Goal: Check status: Check status

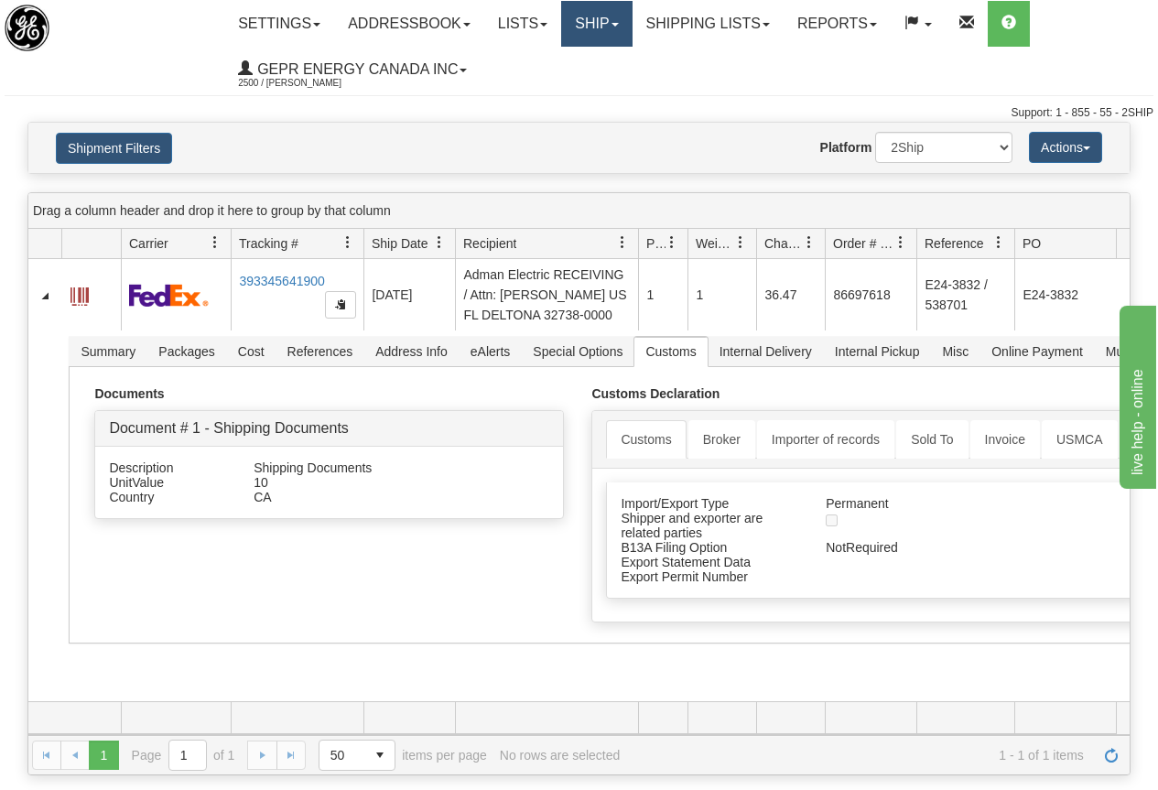
click at [601, 11] on link "Ship" at bounding box center [596, 24] width 71 height 46
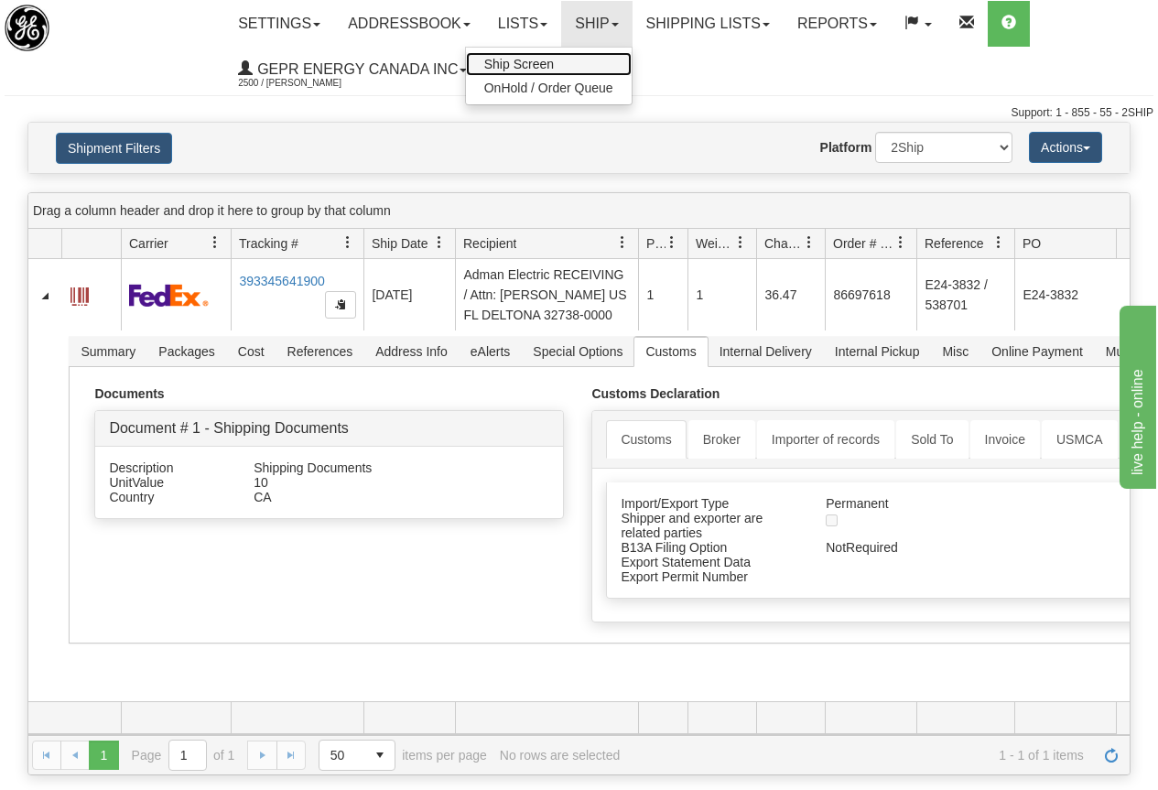
click at [538, 58] on span "Ship Screen" at bounding box center [519, 64] width 70 height 15
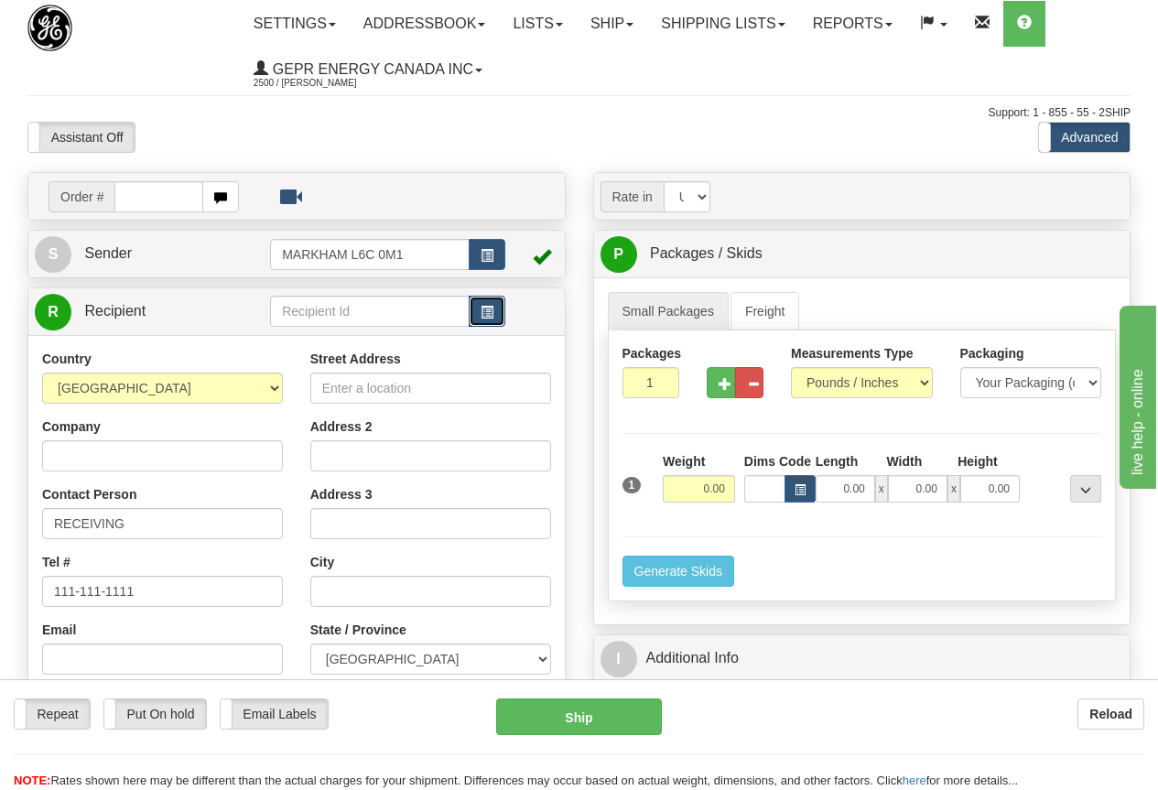
click at [484, 320] on button "button" at bounding box center [487, 311] width 37 height 31
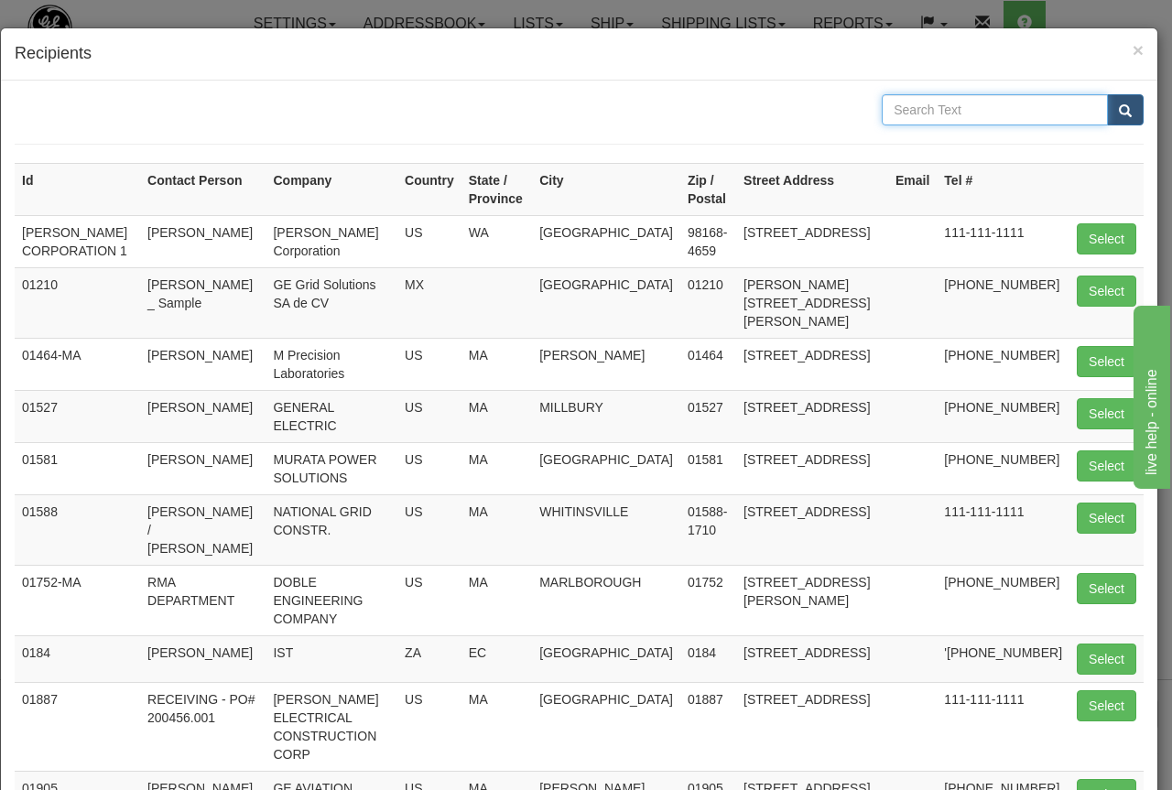
click at [918, 107] on input "text" at bounding box center [995, 109] width 226 height 31
type input "[GEOGRAPHIC_DATA]"
click at [1119, 109] on span "submit" at bounding box center [1125, 111] width 13 height 12
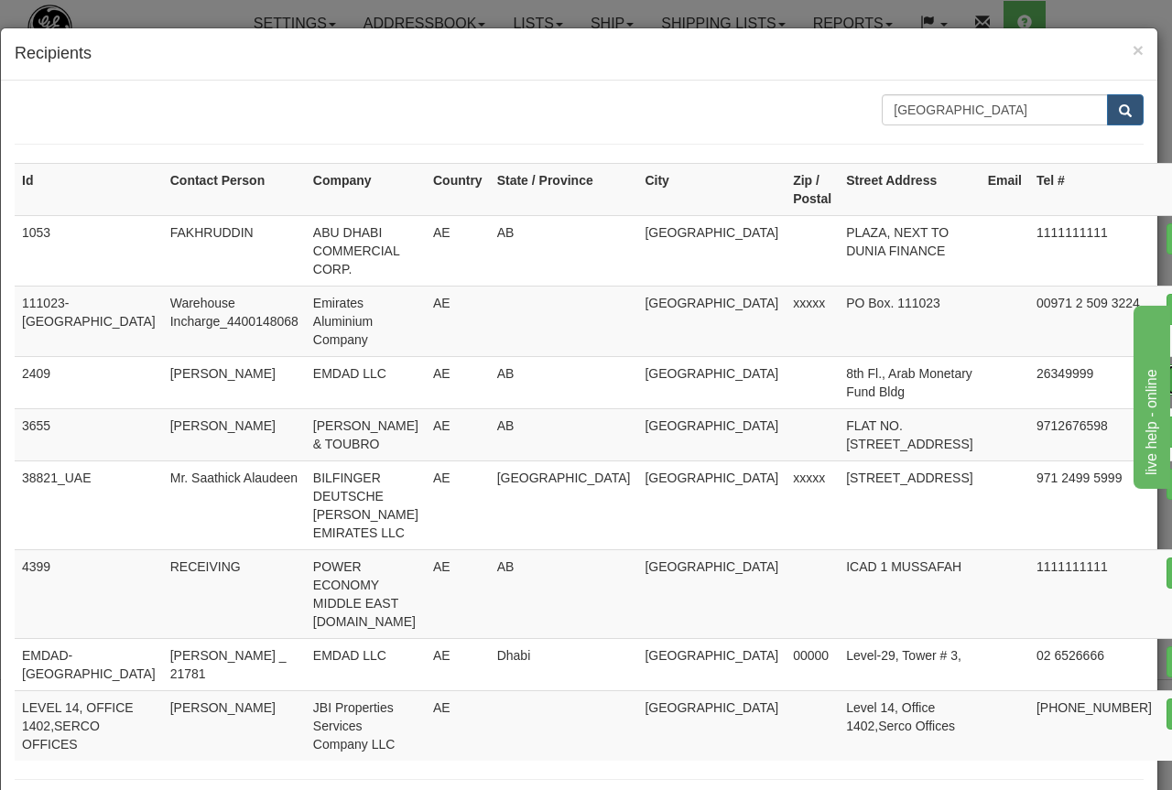
type input "2409"
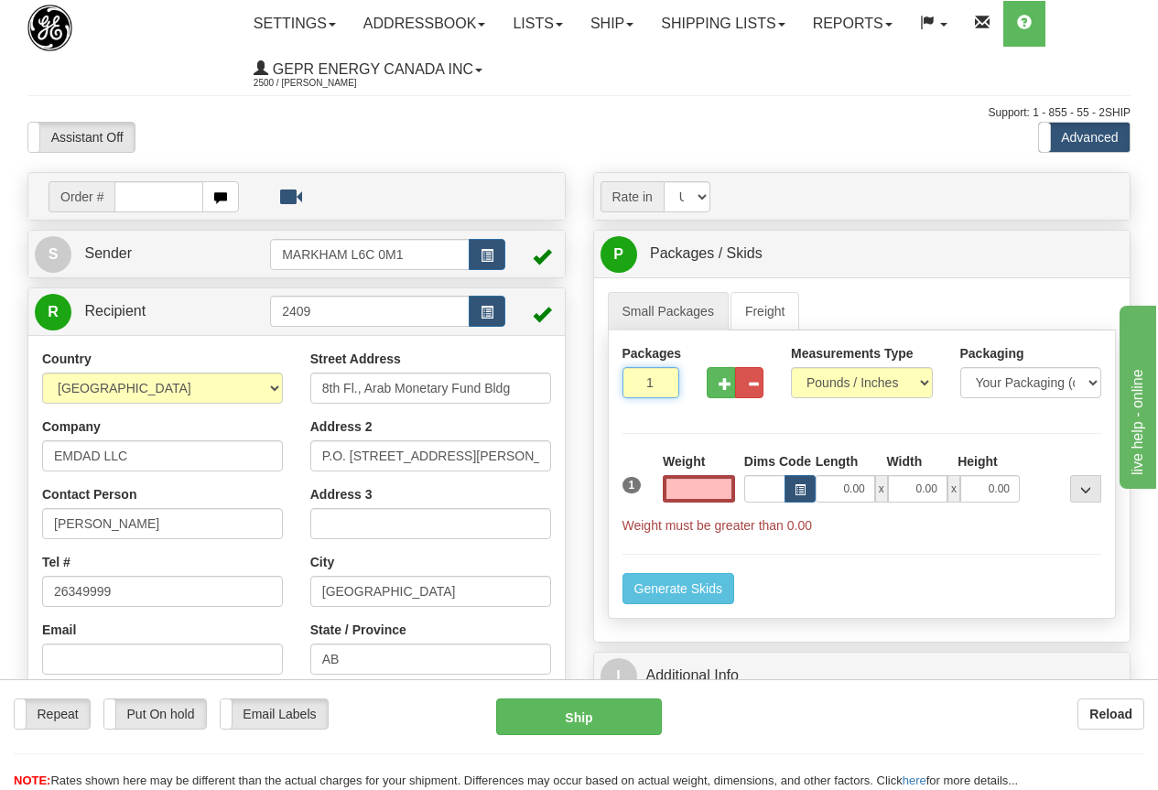
type input "0.00"
click at [641, 379] on input "1" at bounding box center [651, 382] width 57 height 31
click at [642, 378] on input "1" at bounding box center [651, 382] width 57 height 31
type input "2"
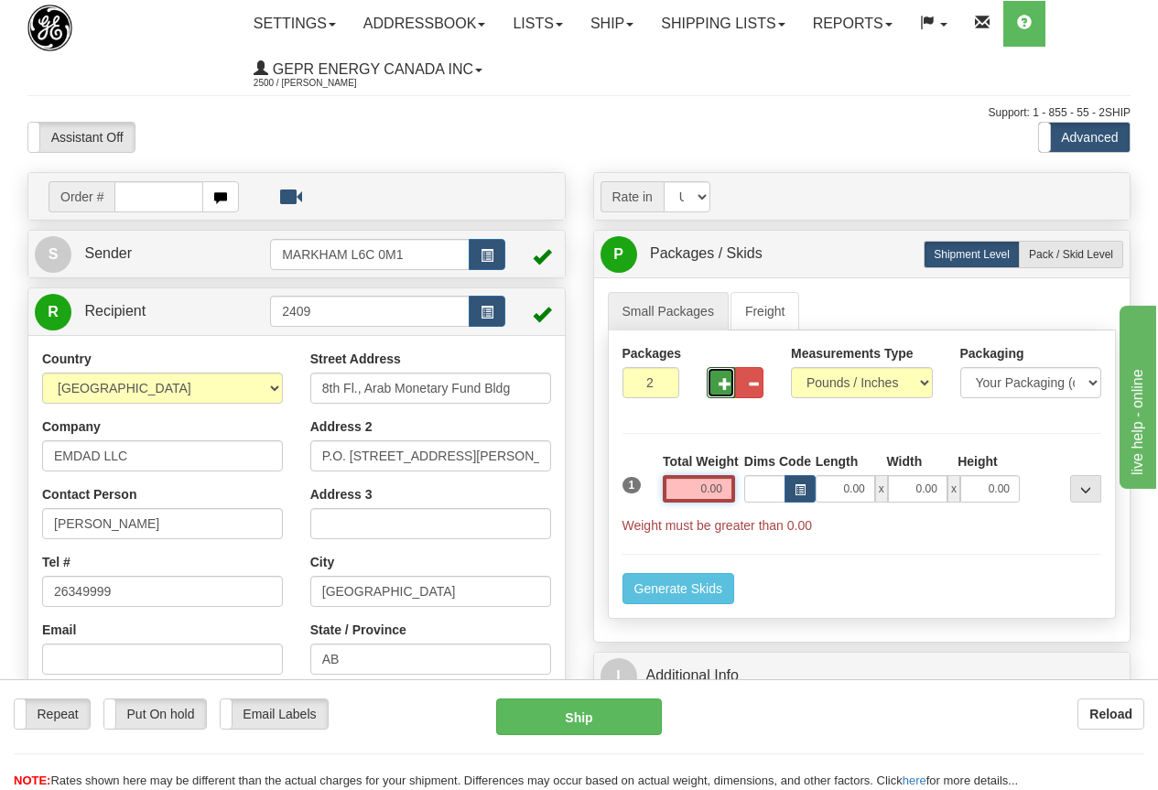
click at [688, 487] on input "0.00" at bounding box center [699, 488] width 72 height 27
click at [688, 487] on input "text" at bounding box center [699, 488] width 72 height 27
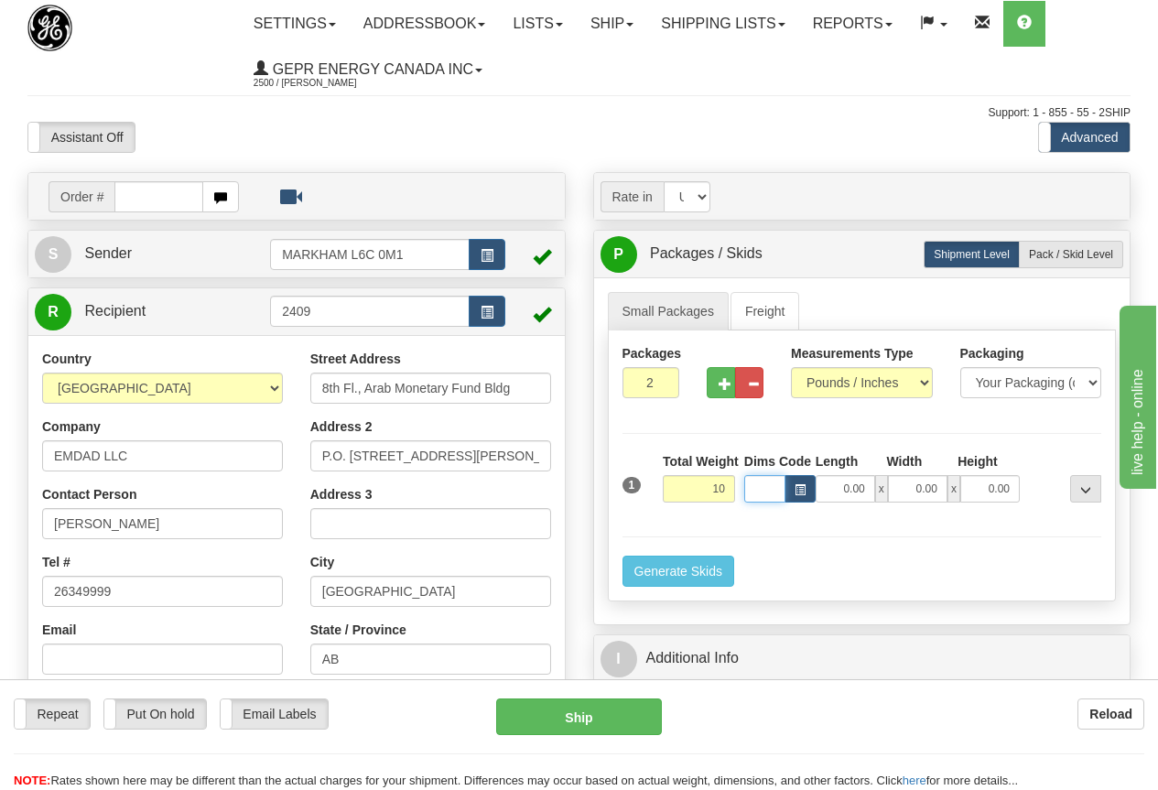
type input "10.00"
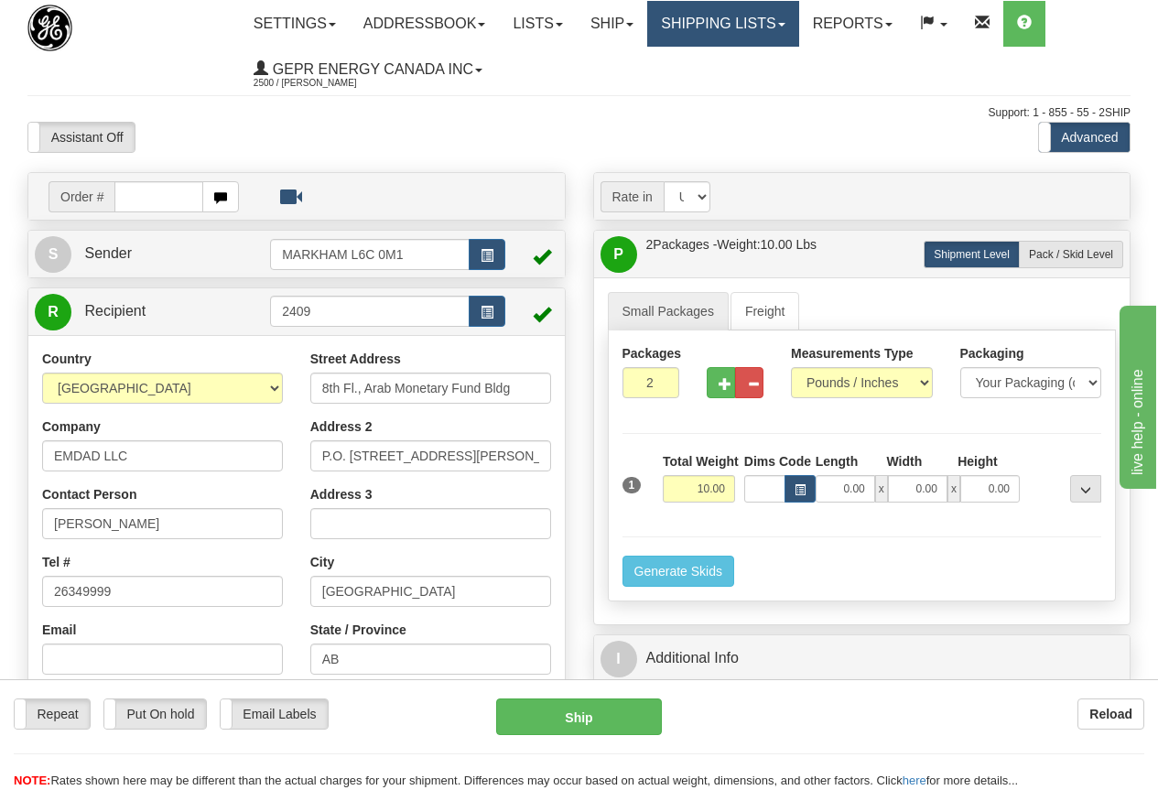
click at [747, 26] on link "Shipping lists" at bounding box center [722, 24] width 151 height 46
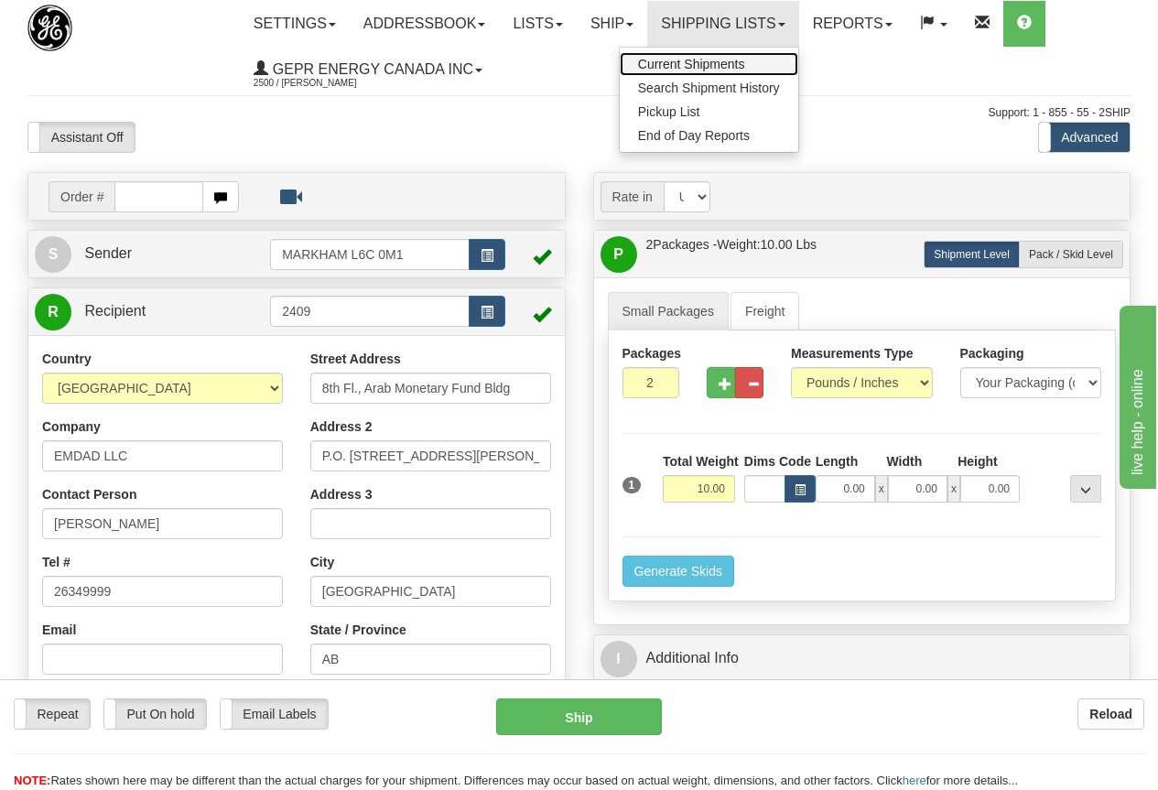
click at [744, 59] on span "Current Shipments" at bounding box center [691, 64] width 107 height 15
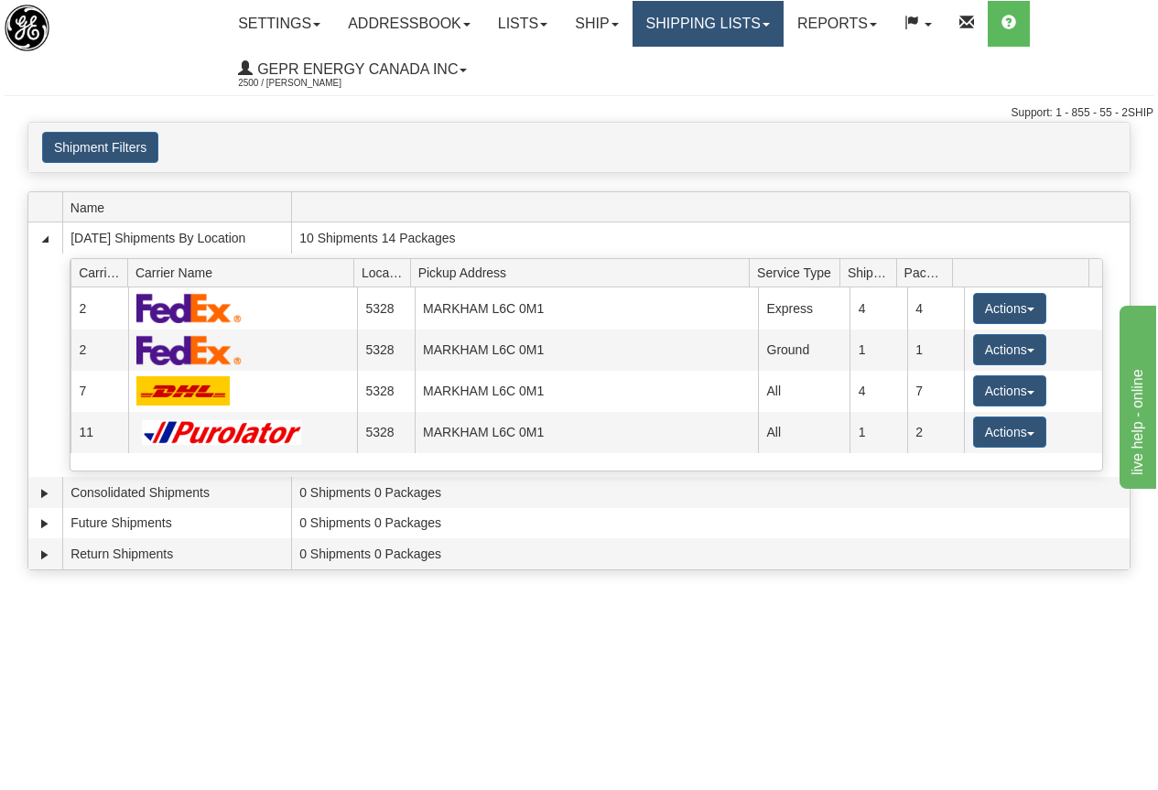
click at [730, 21] on link "Shipping lists" at bounding box center [708, 24] width 151 height 46
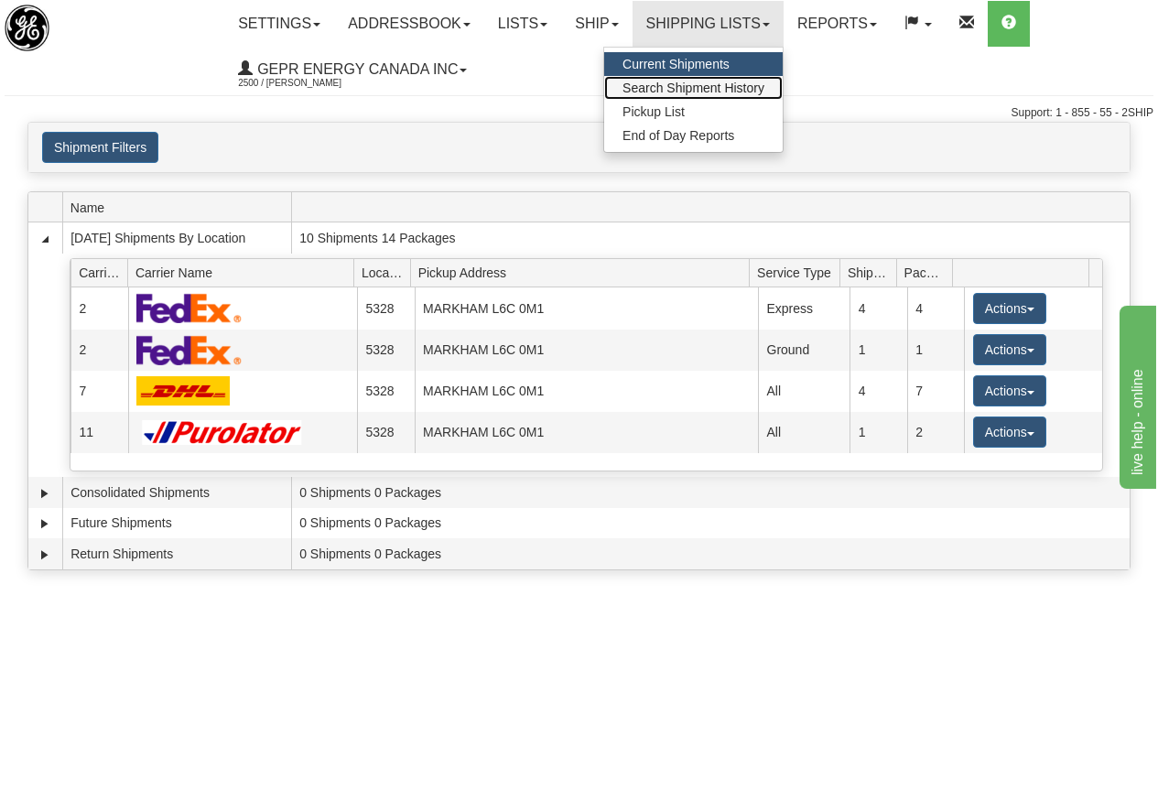
click at [697, 87] on span "Search Shipment History" at bounding box center [694, 88] width 142 height 15
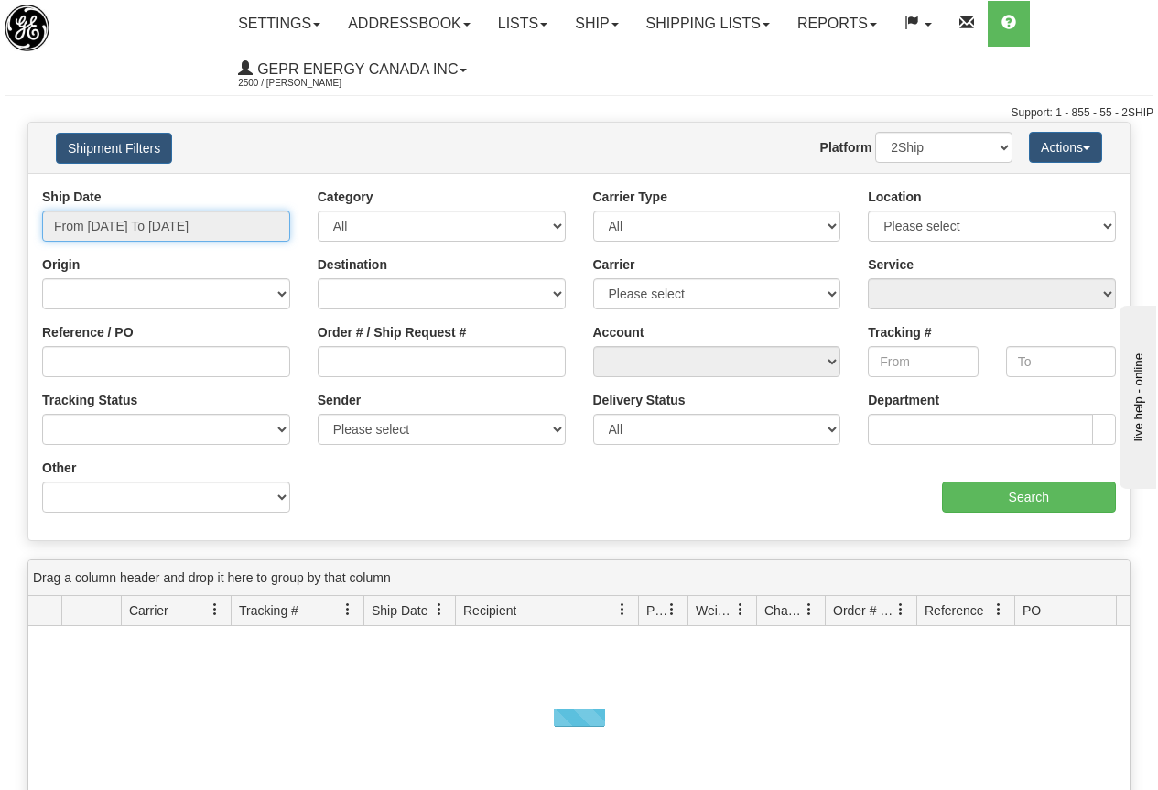
click at [161, 223] on input "From 09/18/2025 To 09/19/2025" at bounding box center [166, 226] width 248 height 31
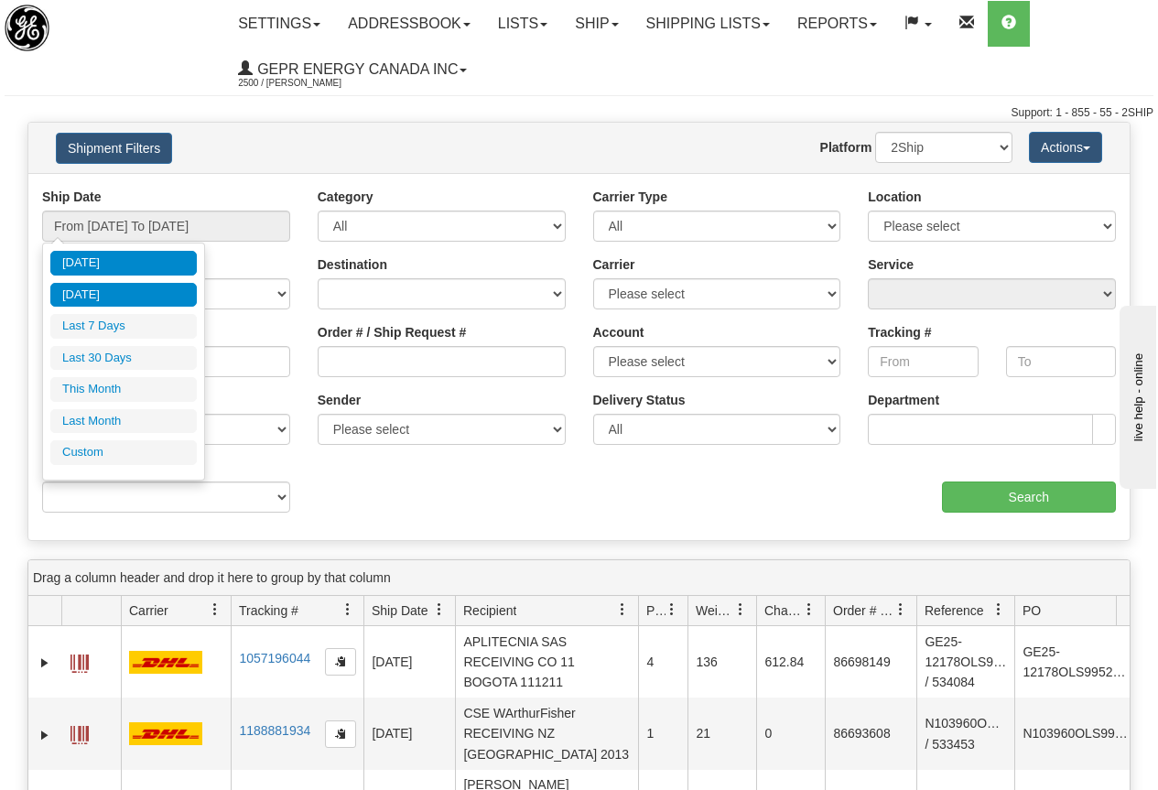
click at [109, 293] on li "Yesterday" at bounding box center [123, 295] width 147 height 25
type input "From 09/18/2025 To 09/18/2025"
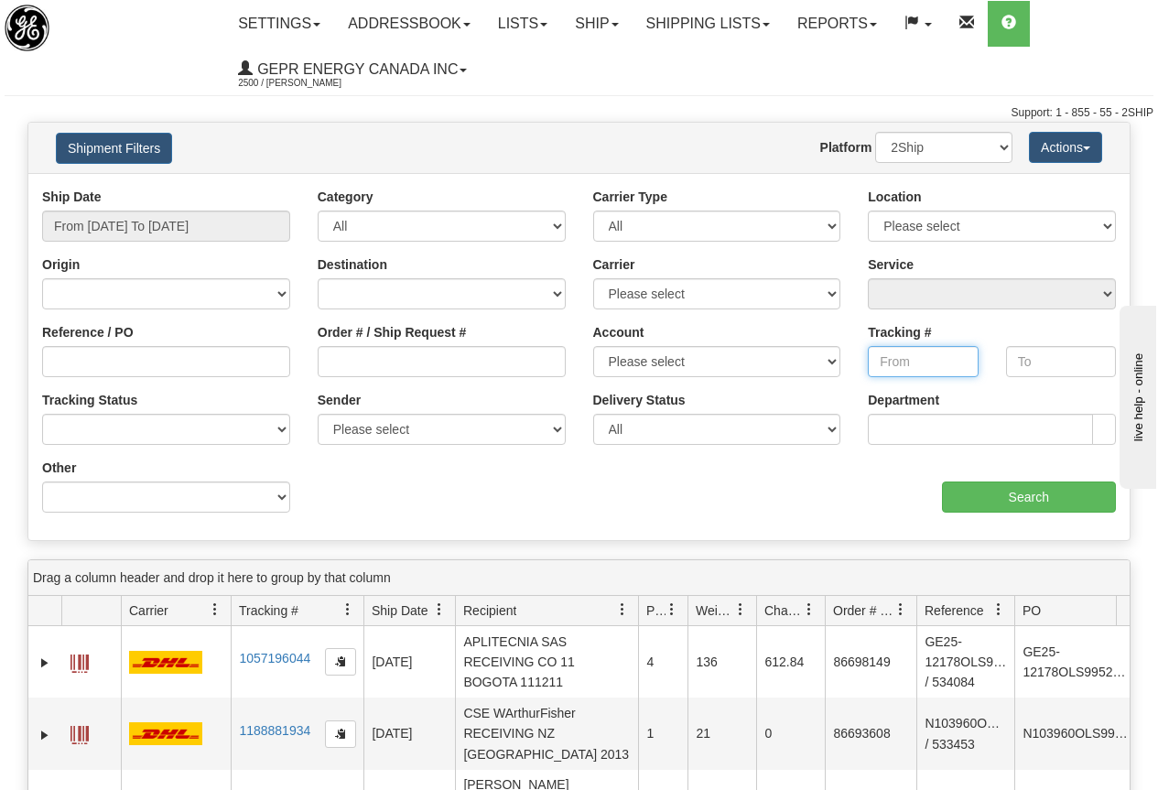
click at [903, 357] on input "Tracking #" at bounding box center [923, 361] width 110 height 31
paste input "9911378680"
type input "9911378680"
click at [1038, 495] on input "Search" at bounding box center [1029, 497] width 175 height 31
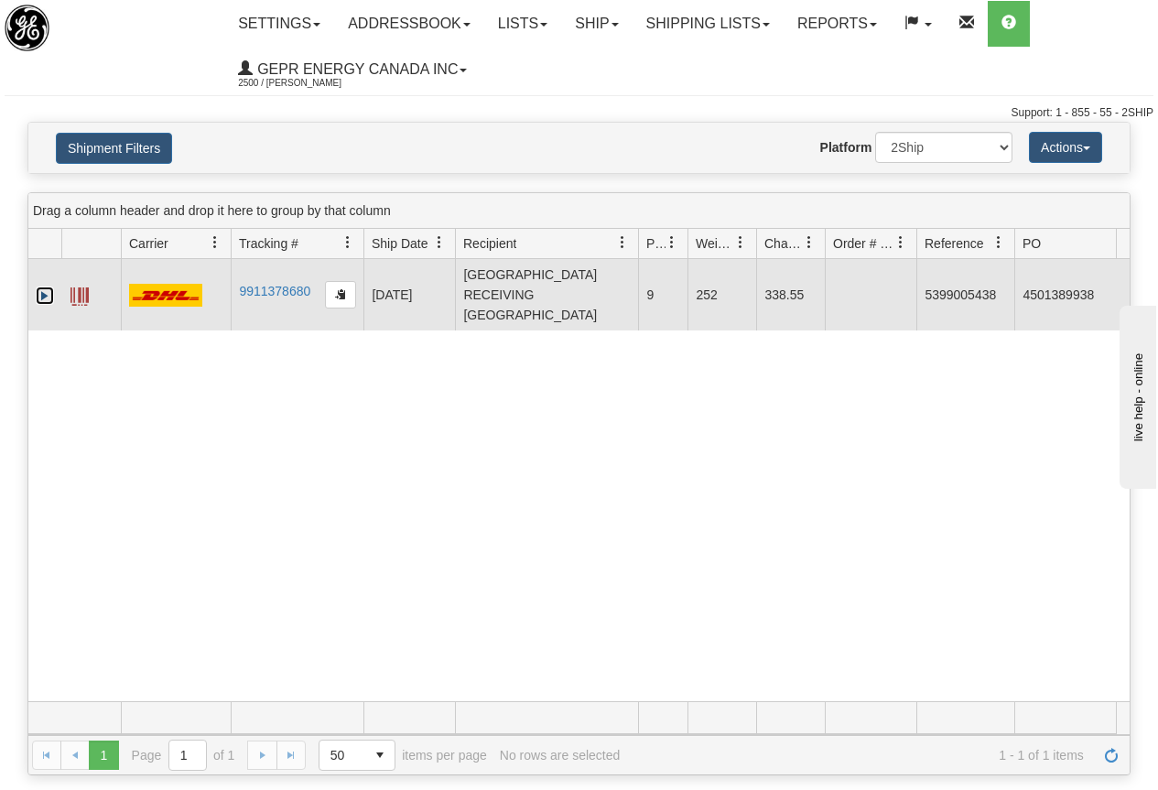
click at [46, 291] on link "Expand" at bounding box center [45, 296] width 18 height 18
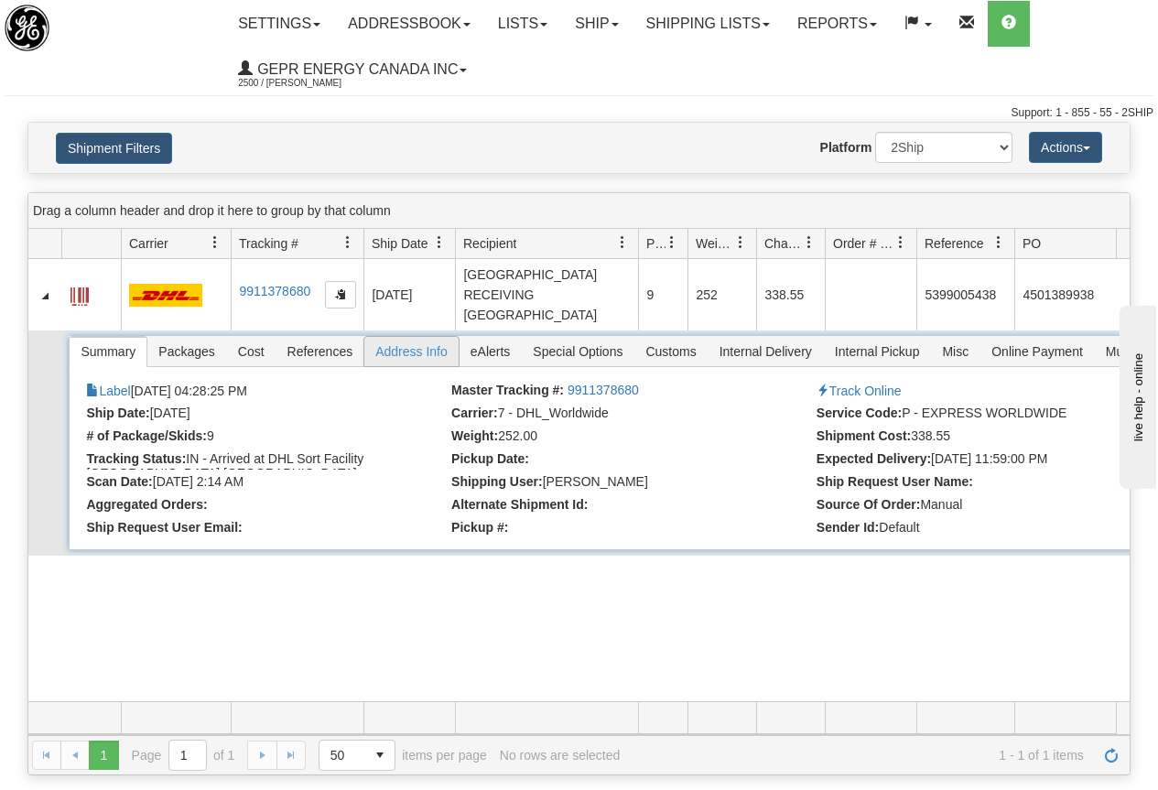
click at [413, 353] on span "Address Info" at bounding box center [411, 351] width 94 height 29
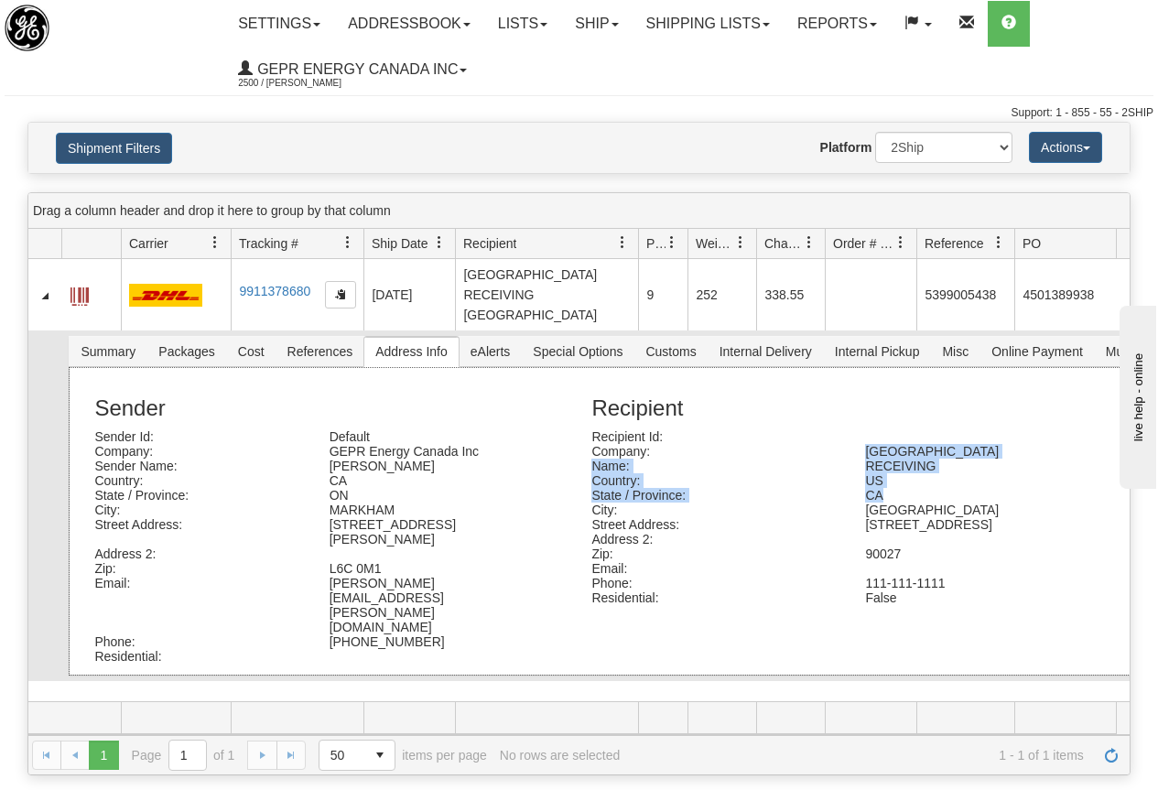
drag, startPoint x: 868, startPoint y: 449, endPoint x: 882, endPoint y: 490, distance: 43.4
click at [884, 494] on div "Recipient Recipient Id: Company: LOS ANGELES MEDICAL CENTER Name: RECEIVING Cou…" at bounding box center [874, 491] width 592 height 227
click at [650, 438] on div "Recipient Id:" at bounding box center [715, 436] width 274 height 15
drag, startPoint x: 593, startPoint y: 448, endPoint x: 916, endPoint y: 551, distance: 338.5
click at [916, 551] on div "Recipient Recipient Id: Company: LOS ANGELES MEDICAL CENTER Name: RECEIVING Cou…" at bounding box center [874, 491] width 592 height 227
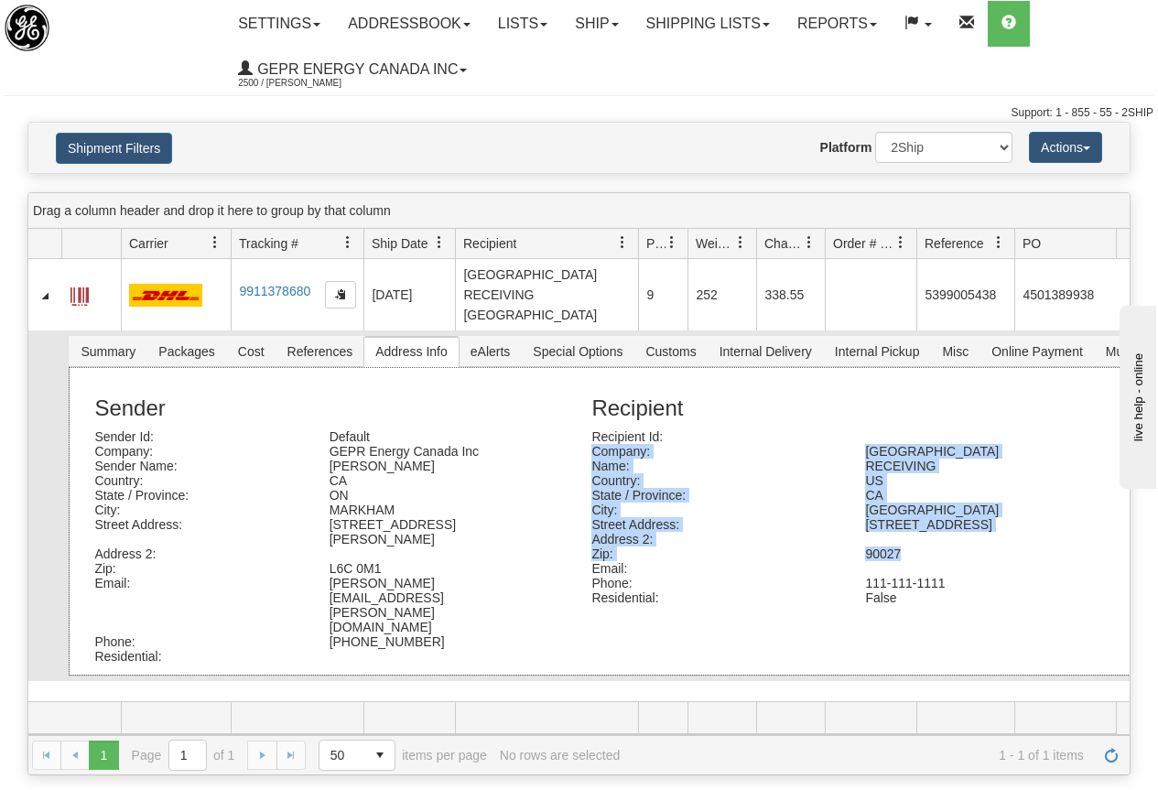
copy div "Company: LOS ANGELES MEDICAL CENTER Name: RECEIVING Country: US State / Provinc…"
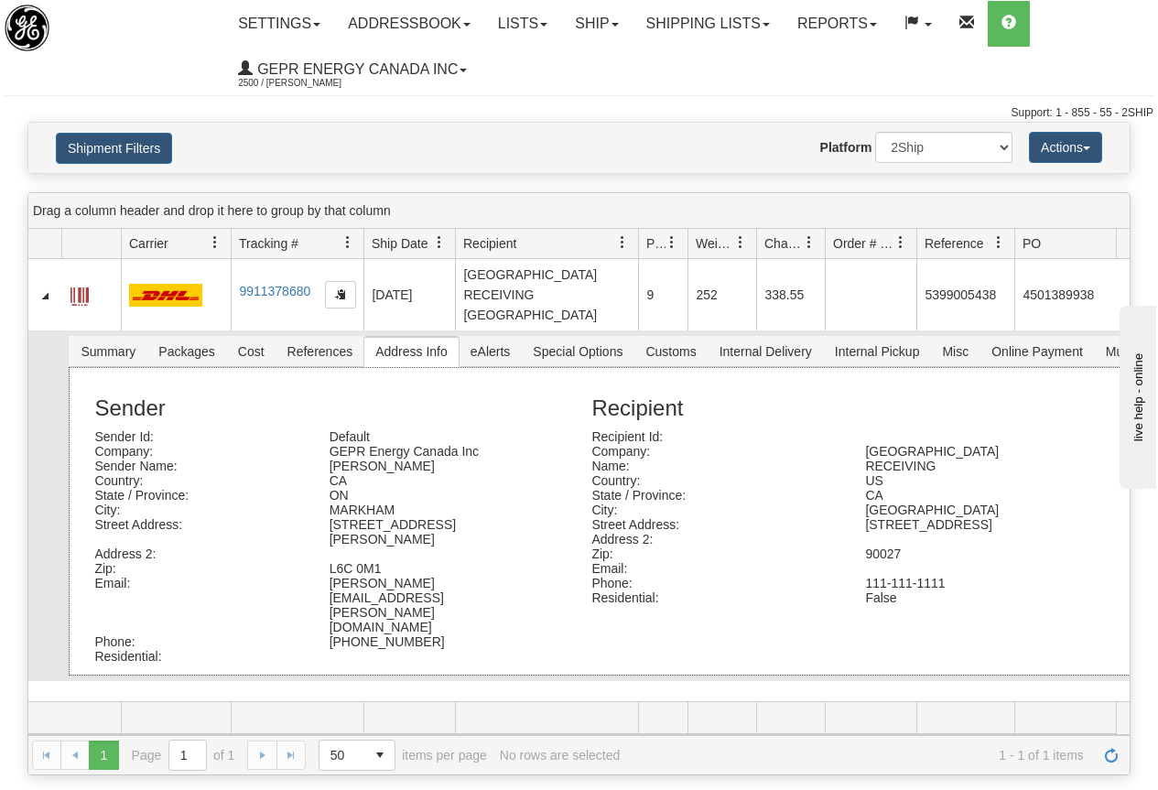
click at [577, 453] on div "Company: GEPR Energy Canada Inc" at bounding box center [329, 451] width 497 height 15
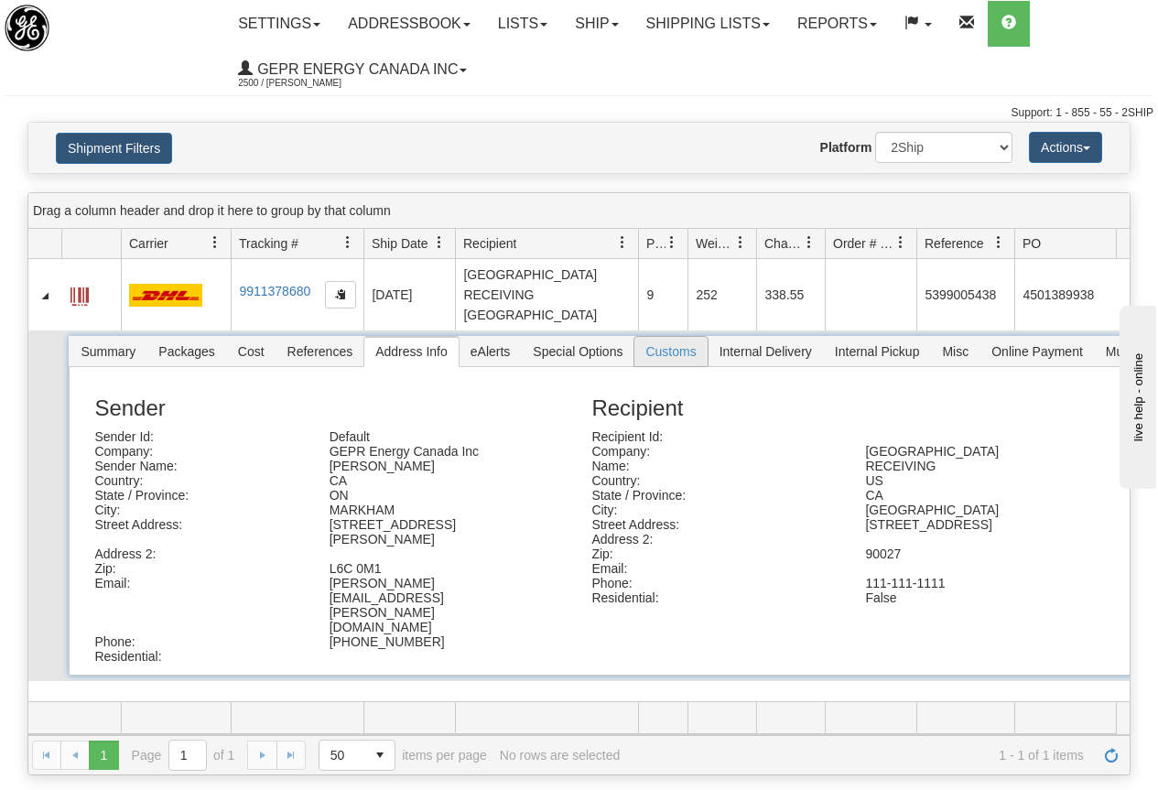
click at [668, 349] on span "Customs" at bounding box center [671, 351] width 72 height 29
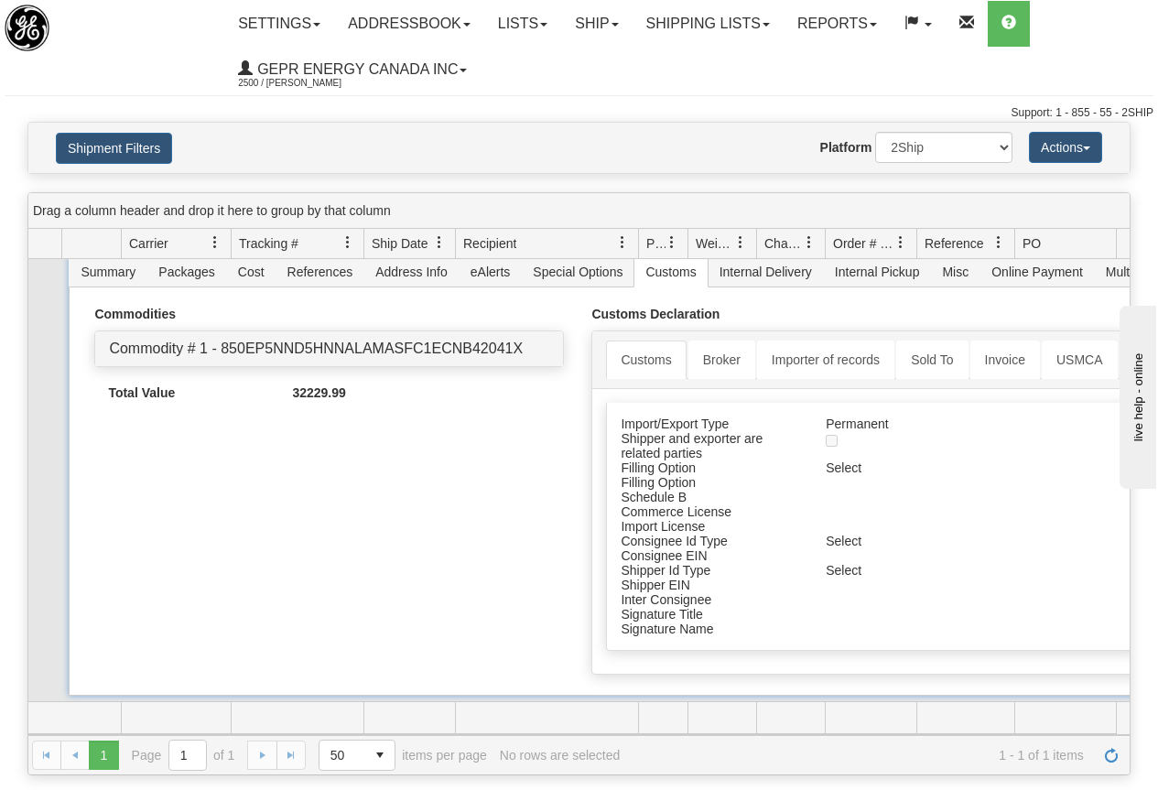
scroll to position [93, 0]
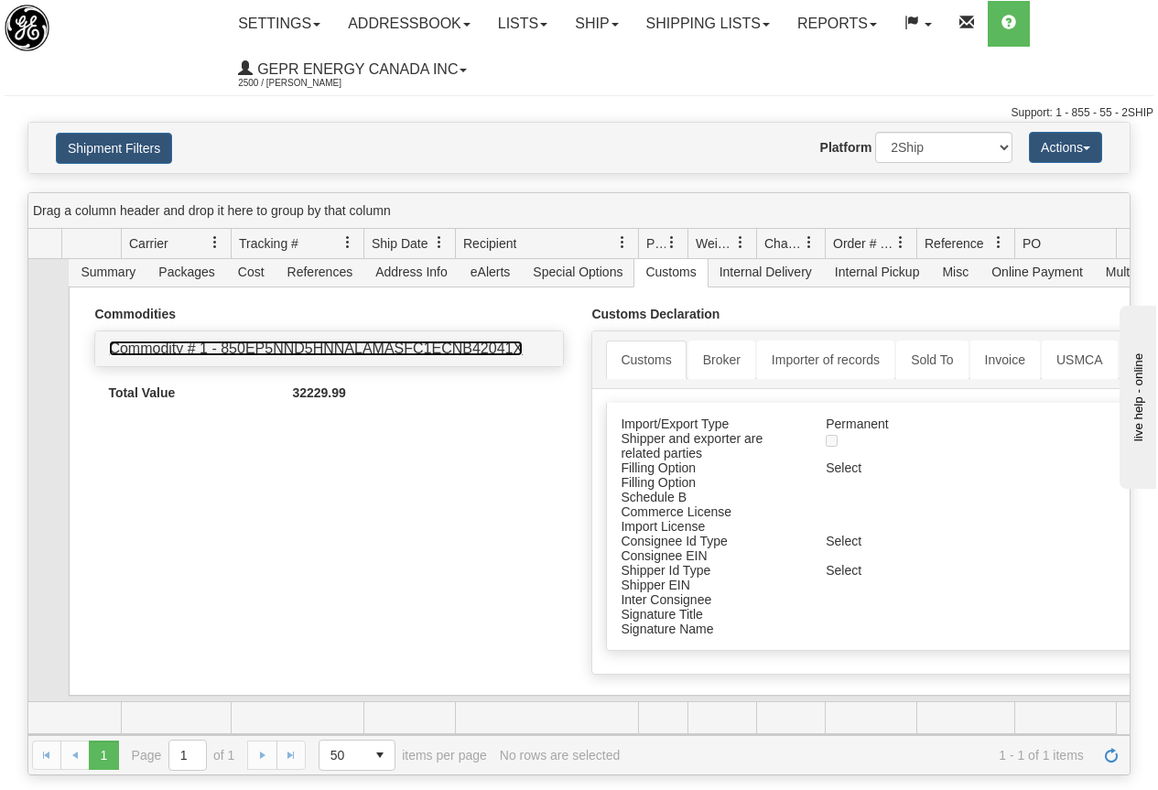
click at [252, 341] on link "Commodity # 1 - 850EP5NND5HNNALAMASFC1ECNB42041X" at bounding box center [316, 349] width 414 height 16
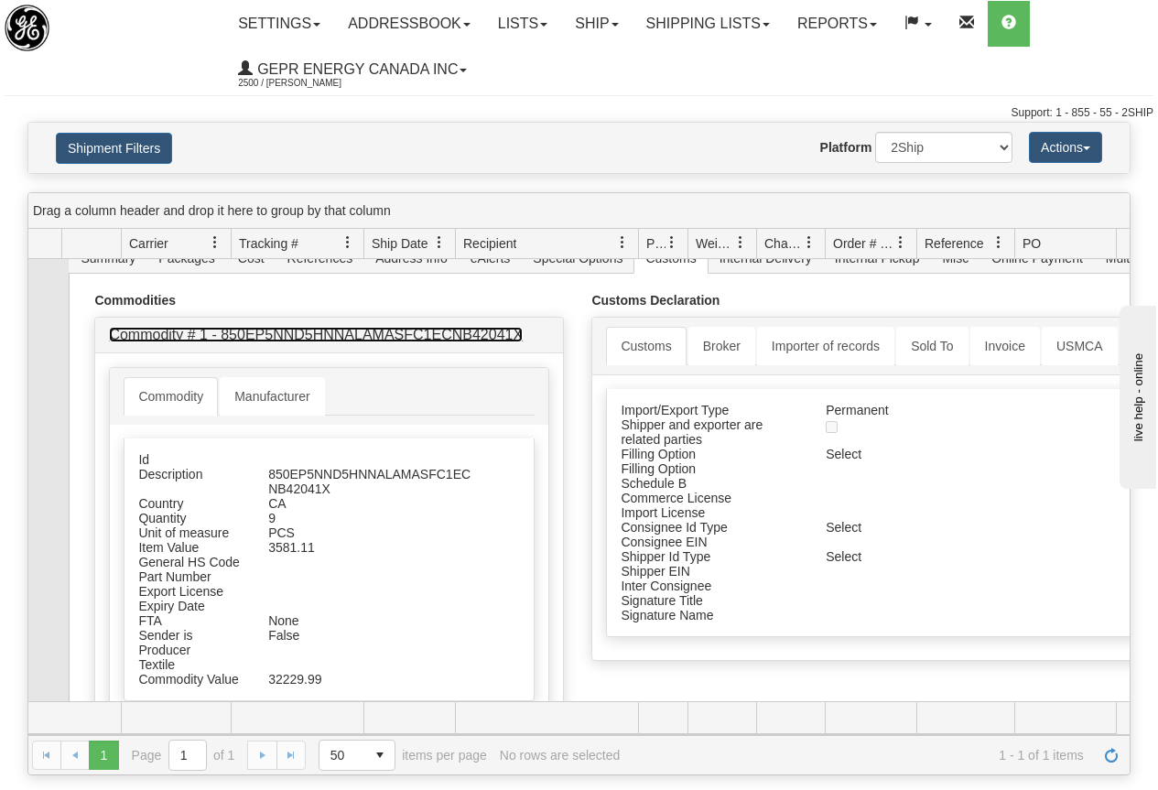
scroll to position [185, 0]
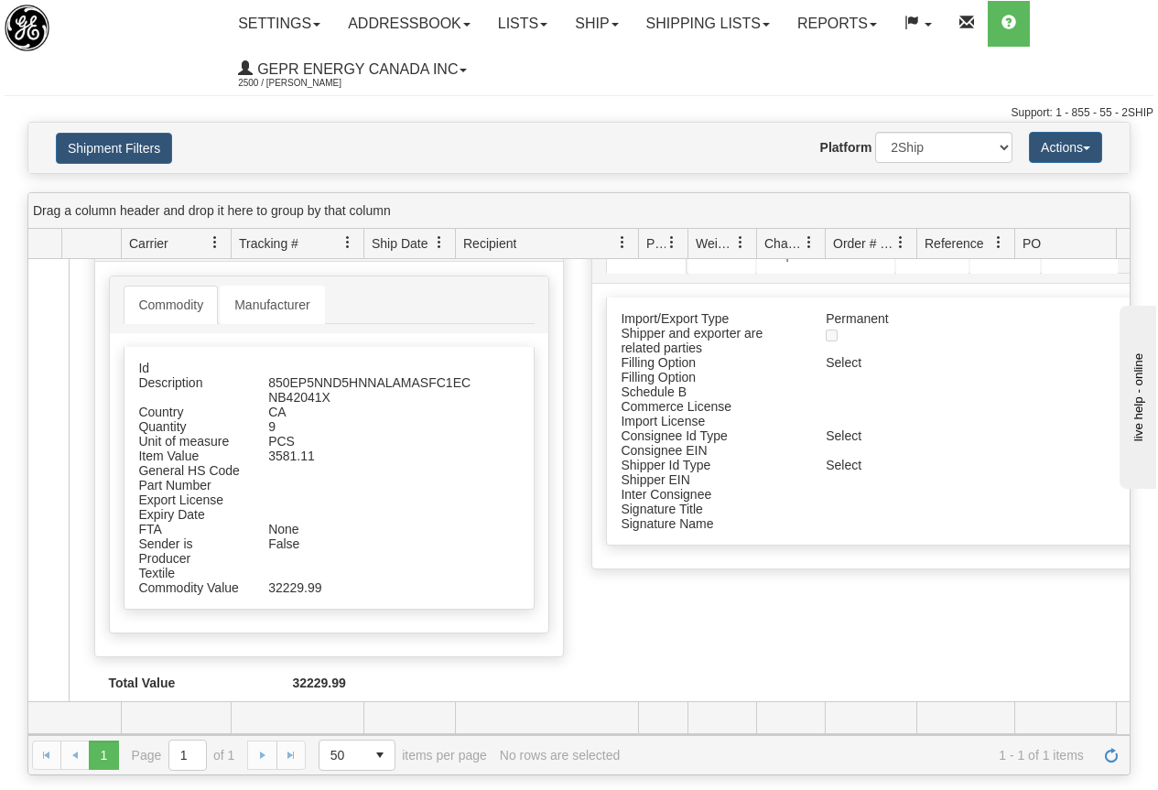
click at [500, 242] on span "Recipient" at bounding box center [489, 243] width 53 height 18
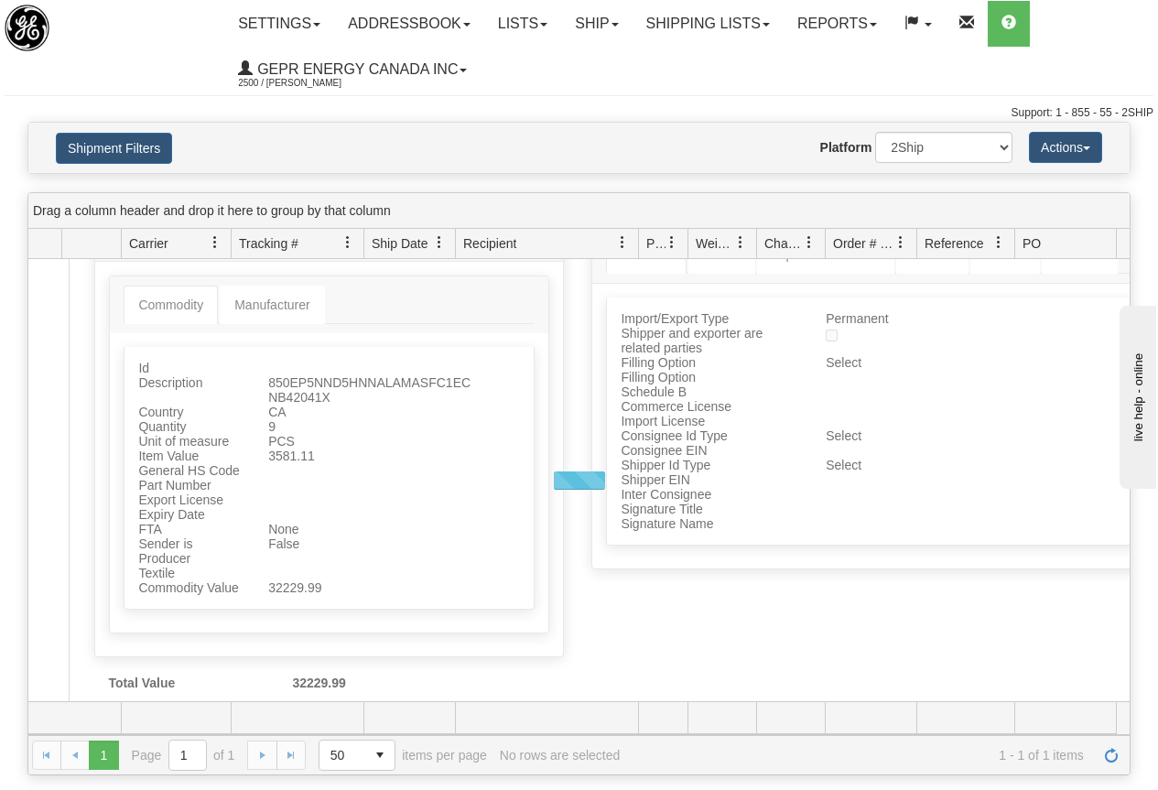
click at [501, 241] on span "Recipient" at bounding box center [489, 243] width 53 height 18
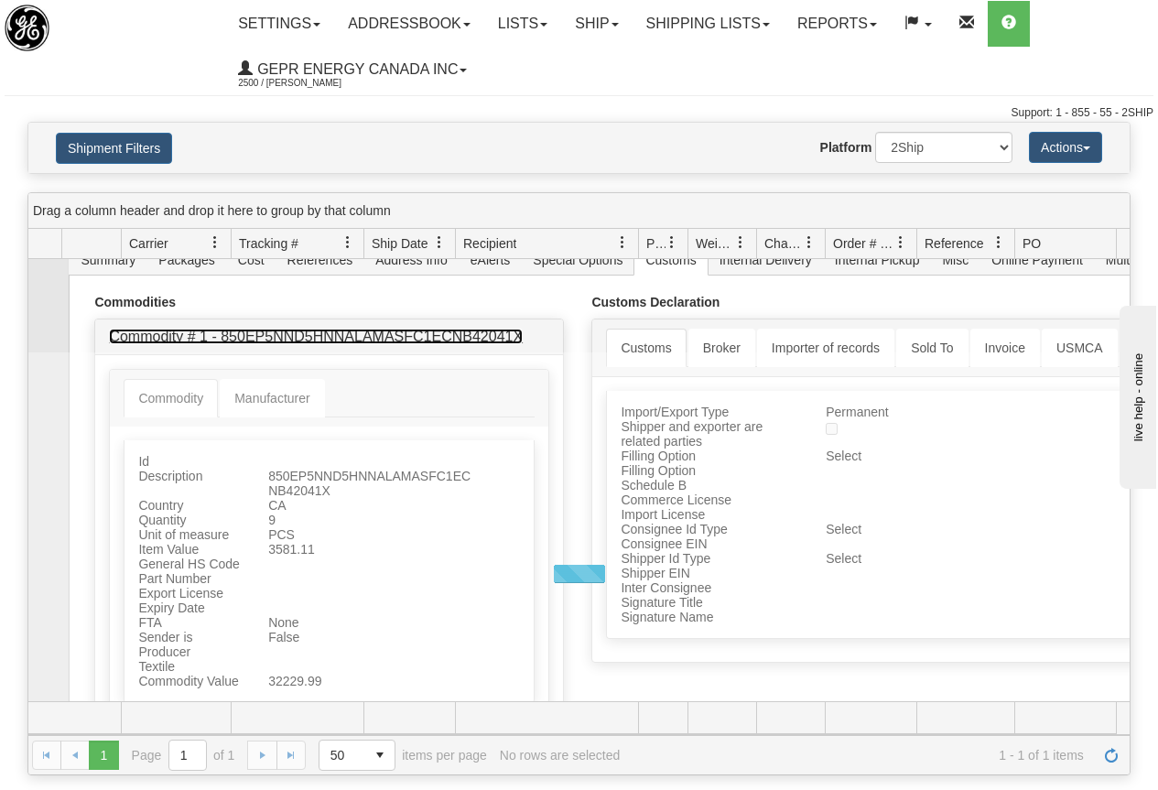
scroll to position [0, 0]
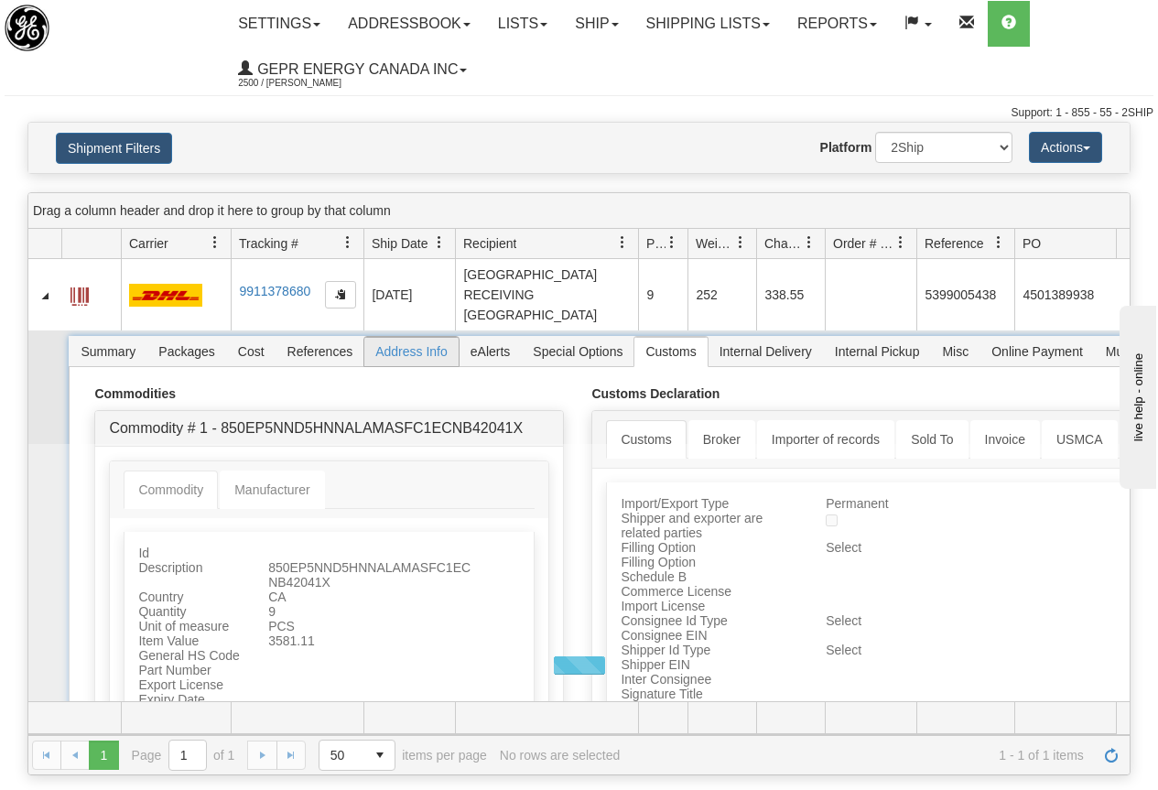
click at [407, 352] on span "Address Info" at bounding box center [411, 351] width 94 height 29
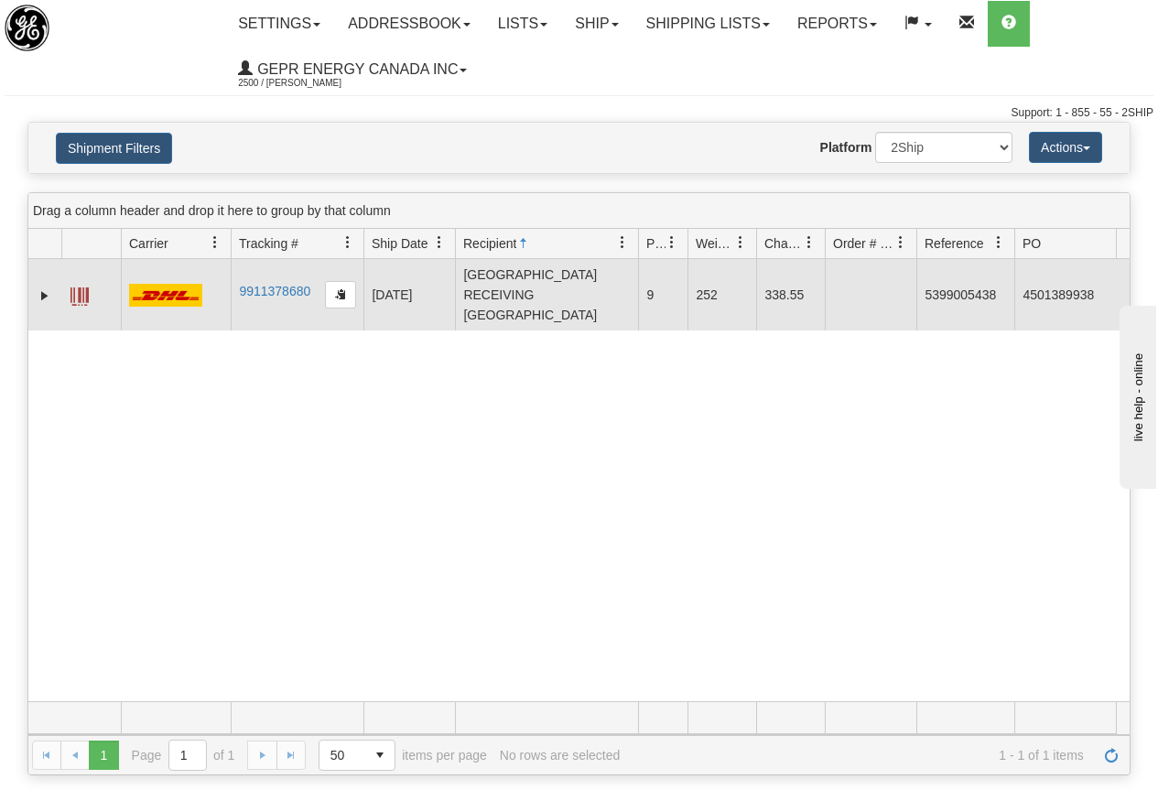
click at [71, 295] on span at bounding box center [80, 297] width 18 height 18
